Goal: Navigation & Orientation: Find specific page/section

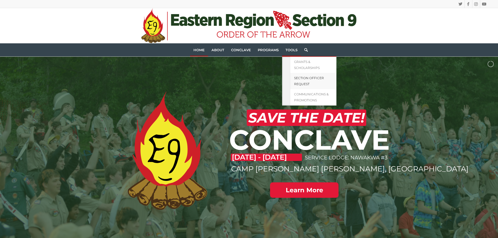
click at [297, 80] on link "Section Officer Request" at bounding box center [313, 81] width 47 height 16
